Goal: Task Accomplishment & Management: Use online tool/utility

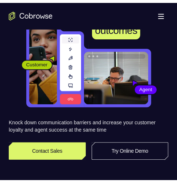
scroll to position [110, 0]
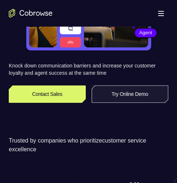
click at [109, 88] on link "Try Online Demo" at bounding box center [130, 94] width 77 height 18
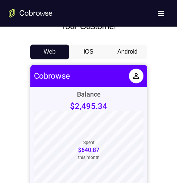
click at [122, 50] on button "Android" at bounding box center [127, 52] width 39 height 15
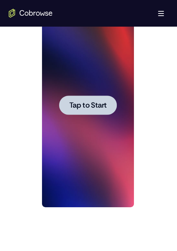
scroll to position [365, 0]
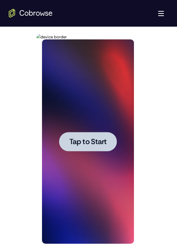
click at [92, 138] on span "Tap to Start" at bounding box center [87, 141] width 37 height 7
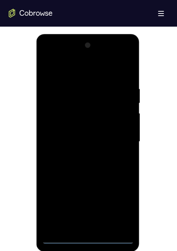
click at [91, 183] on div at bounding box center [88, 141] width 92 height 205
click at [117, 183] on div at bounding box center [88, 141] width 92 height 205
click at [75, 54] on div at bounding box center [88, 141] width 92 height 205
click at [65, 56] on div at bounding box center [88, 141] width 92 height 205
click at [70, 101] on div at bounding box center [88, 141] width 92 height 205
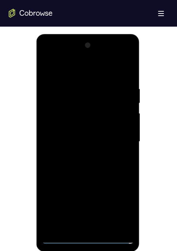
click at [112, 183] on div at bounding box center [88, 141] width 92 height 205
click at [107, 183] on div at bounding box center [88, 141] width 92 height 205
click at [57, 183] on div at bounding box center [88, 141] width 92 height 205
click at [83, 183] on div at bounding box center [88, 141] width 92 height 205
click at [61, 67] on div at bounding box center [88, 141] width 92 height 205
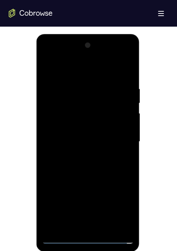
click at [66, 111] on div at bounding box center [88, 141] width 92 height 205
click at [80, 155] on div at bounding box center [88, 141] width 92 height 205
click at [79, 132] on div at bounding box center [88, 141] width 92 height 205
click at [50, 183] on div at bounding box center [88, 141] width 92 height 205
click at [73, 183] on div at bounding box center [88, 141] width 92 height 205
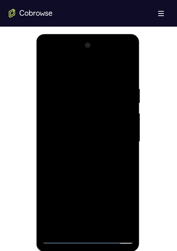
click at [48, 183] on div at bounding box center [88, 141] width 92 height 205
click at [89, 183] on div at bounding box center [88, 141] width 92 height 205
click at [110, 183] on div at bounding box center [88, 141] width 92 height 205
click at [77, 183] on div at bounding box center [88, 141] width 92 height 205
click at [62, 127] on div at bounding box center [88, 141] width 92 height 205
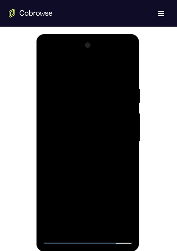
click at [122, 126] on div at bounding box center [88, 141] width 92 height 205
click at [123, 126] on div at bounding box center [88, 141] width 92 height 205
click at [118, 141] on div at bounding box center [88, 141] width 92 height 205
click at [102, 163] on div at bounding box center [88, 141] width 92 height 205
click at [46, 66] on div at bounding box center [88, 141] width 92 height 205
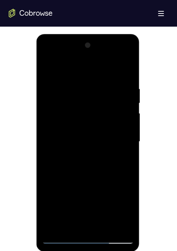
click at [60, 137] on div at bounding box center [88, 141] width 92 height 205
click at [58, 102] on div at bounding box center [88, 141] width 92 height 205
click at [55, 125] on div at bounding box center [88, 141] width 92 height 205
click at [57, 141] on div at bounding box center [88, 141] width 92 height 205
click at [57, 163] on div at bounding box center [88, 141] width 92 height 205
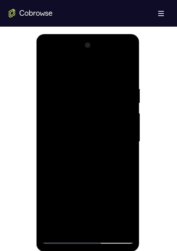
click at [61, 183] on div at bounding box center [88, 141] width 92 height 205
click at [84, 139] on div at bounding box center [88, 141] width 92 height 205
click at [84, 135] on div at bounding box center [88, 141] width 92 height 205
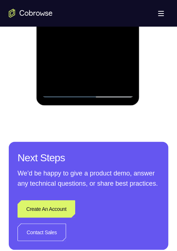
scroll to position [402, 0]
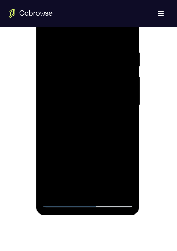
drag, startPoint x: 85, startPoint y: 127, endPoint x: 81, endPoint y: 149, distance: 22.3
click at [79, 99] on div at bounding box center [88, 105] width 92 height 205
click at [79, 183] on div at bounding box center [88, 105] width 92 height 205
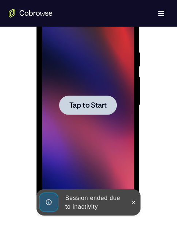
click at [131, 183] on icon at bounding box center [134, 202] width 6 height 6
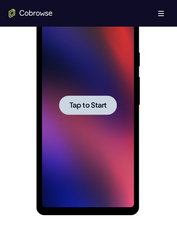
click at [91, 103] on span "Tap to Start" at bounding box center [87, 105] width 37 height 7
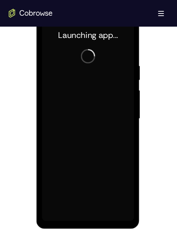
scroll to position [365, 0]
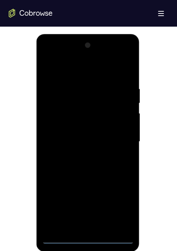
click at [88, 183] on div at bounding box center [88, 141] width 92 height 205
click at [87, 183] on div at bounding box center [88, 141] width 92 height 205
click at [124, 183] on div at bounding box center [88, 141] width 92 height 205
click at [78, 67] on div at bounding box center [88, 141] width 92 height 205
click at [118, 143] on div at bounding box center [88, 141] width 92 height 205
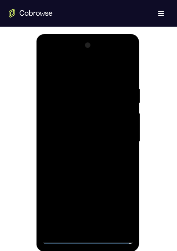
click at [89, 183] on div at bounding box center [88, 141] width 92 height 205
click at [77, 183] on div at bounding box center [88, 141] width 92 height 205
click at [71, 138] on div at bounding box center [88, 141] width 92 height 205
click at [50, 183] on div at bounding box center [88, 141] width 92 height 205
click at [72, 183] on div at bounding box center [88, 141] width 92 height 205
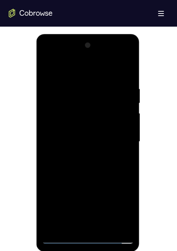
click at [48, 183] on div at bounding box center [88, 141] width 92 height 205
click at [88, 183] on div at bounding box center [88, 141] width 92 height 205
click at [111, 183] on div at bounding box center [88, 141] width 92 height 205
click at [79, 183] on div at bounding box center [88, 141] width 92 height 205
click at [72, 125] on div at bounding box center [88, 141] width 92 height 205
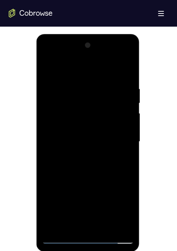
click at [66, 142] on div at bounding box center [88, 141] width 92 height 205
click at [72, 168] on div at bounding box center [88, 141] width 92 height 205
drag, startPoint x: 72, startPoint y: 70, endPoint x: 140, endPoint y: 126, distance: 89.0
click at [141, 67] on html "Online web based iOS Simulators and Android Emulators. Run iPhone, iPad, Mobile…" at bounding box center [89, 143] width 104 height 219
click at [89, 144] on div at bounding box center [88, 141] width 92 height 205
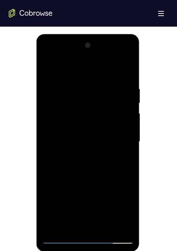
click at [77, 183] on div at bounding box center [88, 141] width 92 height 205
click at [121, 183] on div at bounding box center [88, 141] width 92 height 205
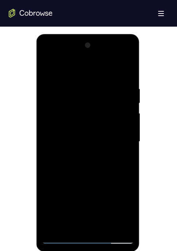
click at [121, 183] on div at bounding box center [88, 141] width 92 height 205
click at [77, 183] on div at bounding box center [88, 141] width 92 height 205
click at [101, 183] on div at bounding box center [88, 141] width 92 height 205
click at [99, 183] on div at bounding box center [88, 141] width 92 height 205
click at [121, 183] on div at bounding box center [88, 141] width 92 height 205
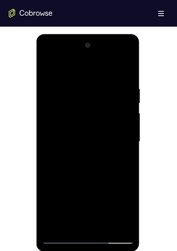
click at [91, 158] on div at bounding box center [88, 141] width 92 height 205
